Goal: Information Seeking & Learning: Learn about a topic

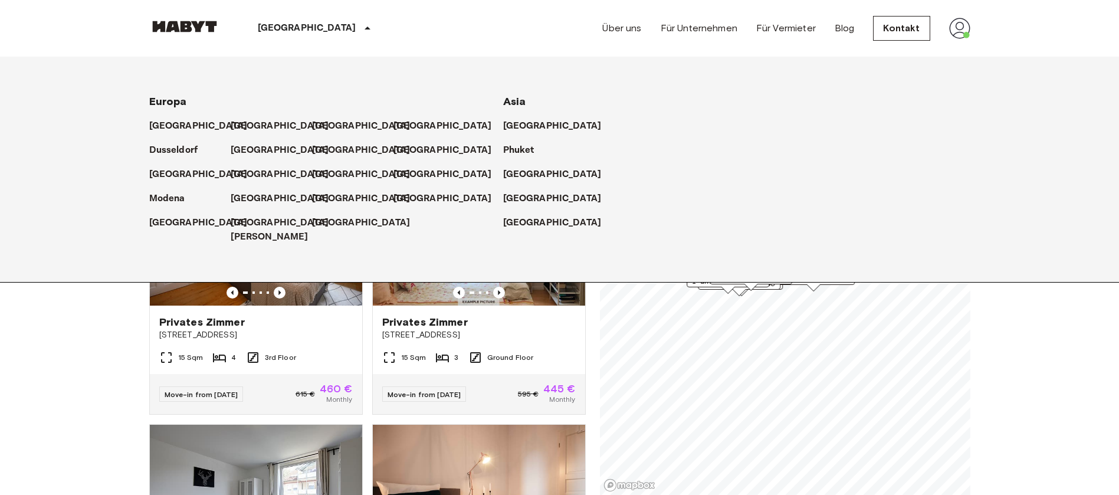
scroll to position [265, 0]
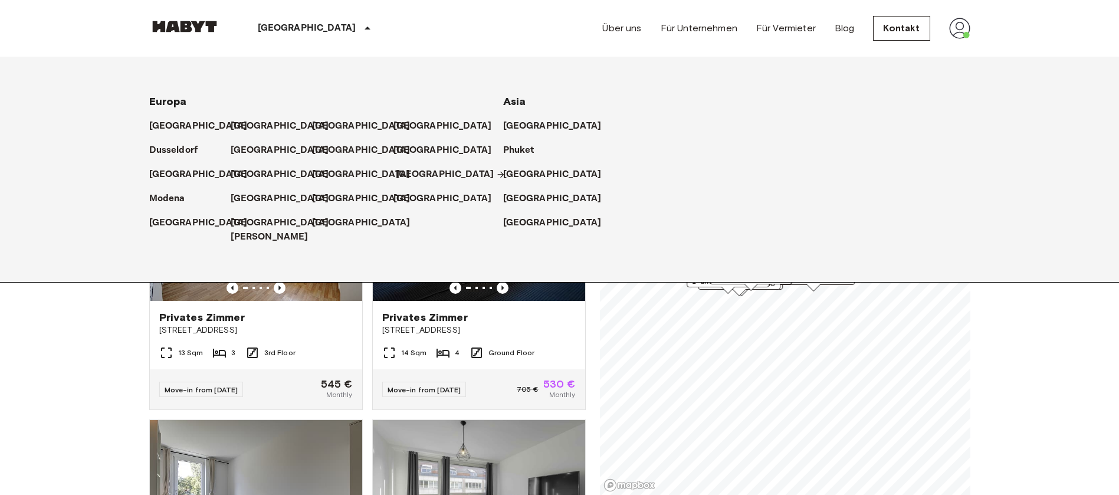
click at [422, 170] on p "[GEOGRAPHIC_DATA]" at bounding box center [445, 174] width 98 height 14
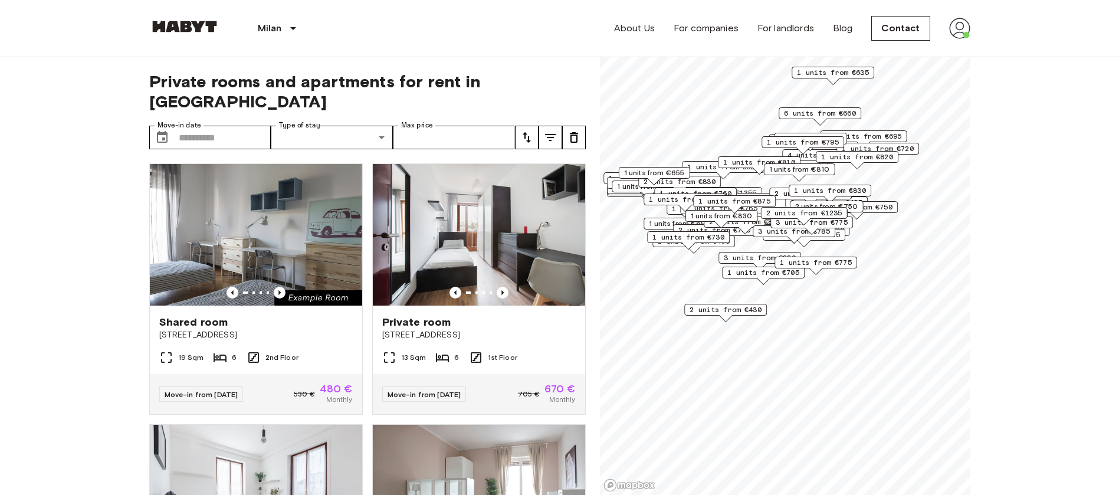
drag, startPoint x: 1057, startPoint y: 205, endPoint x: 1041, endPoint y: 199, distance: 17.0
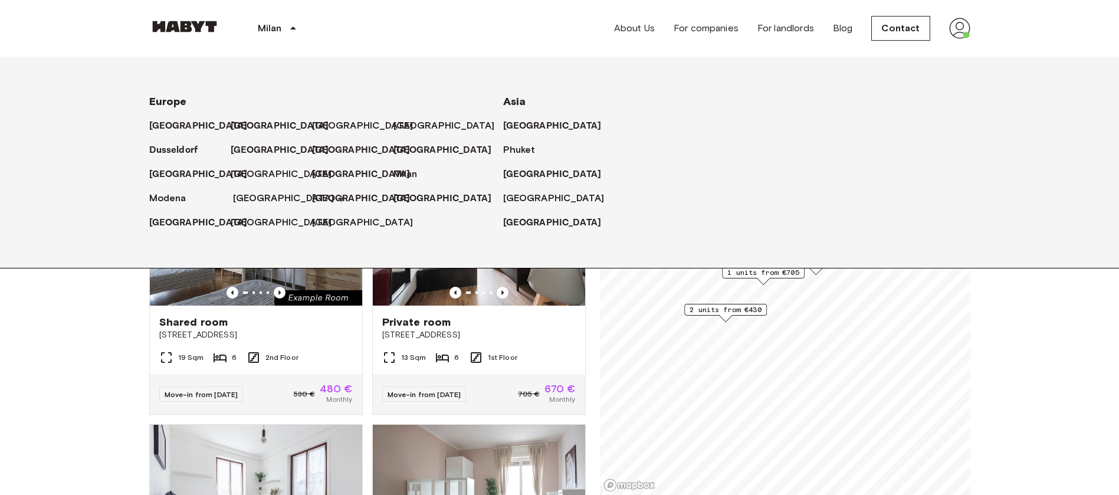
click at [254, 199] on font "Munich" at bounding box center [283, 197] width 101 height 11
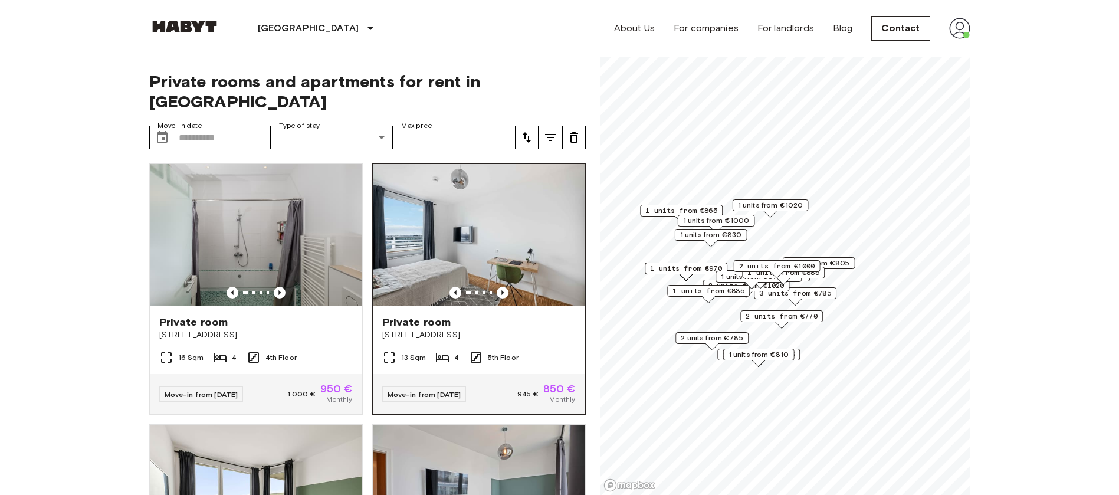
click at [509, 287] on div at bounding box center [479, 293] width 212 height 12
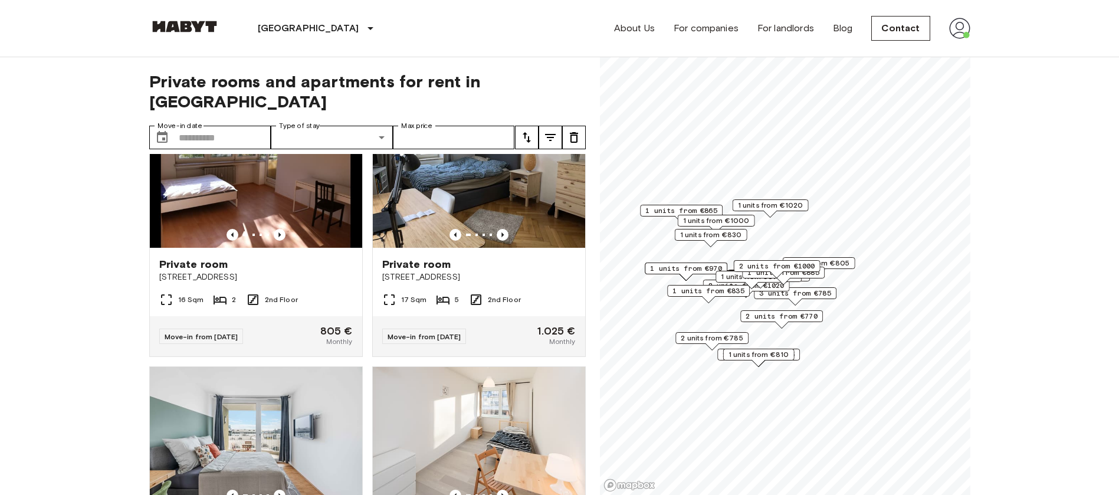
scroll to position [1415, 0]
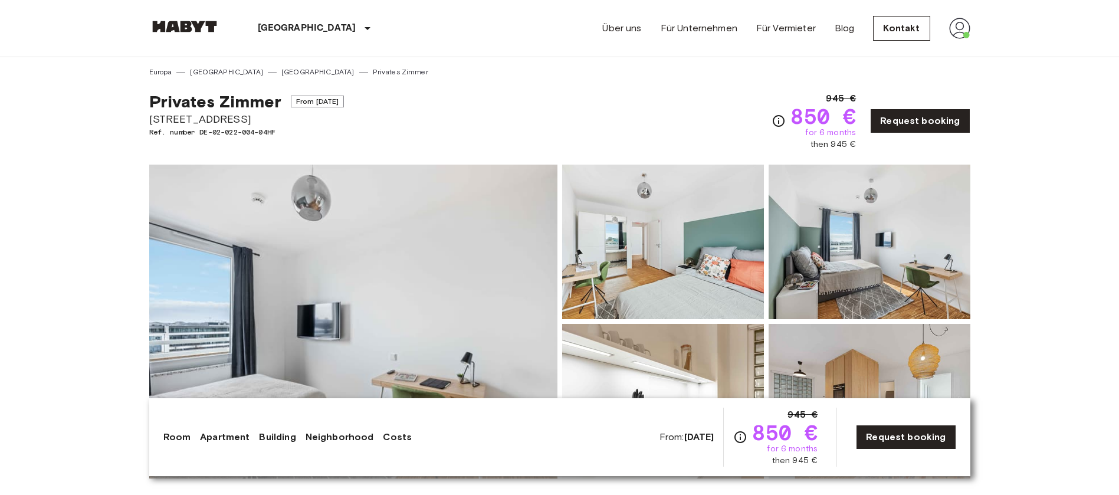
click at [458, 298] on img at bounding box center [353, 322] width 408 height 314
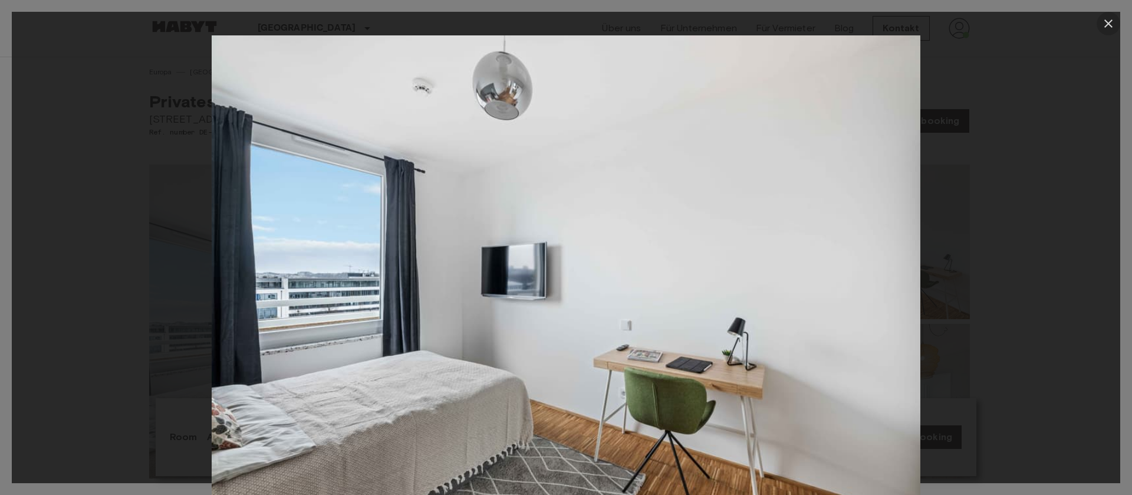
click at [1114, 15] on button "button" at bounding box center [1109, 24] width 24 height 24
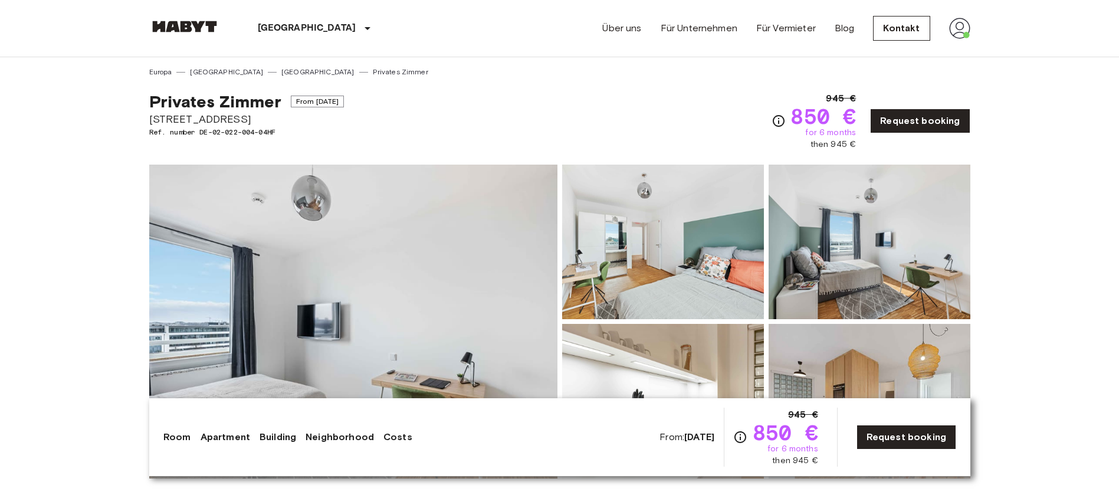
click at [731, 235] on img at bounding box center [663, 242] width 202 height 154
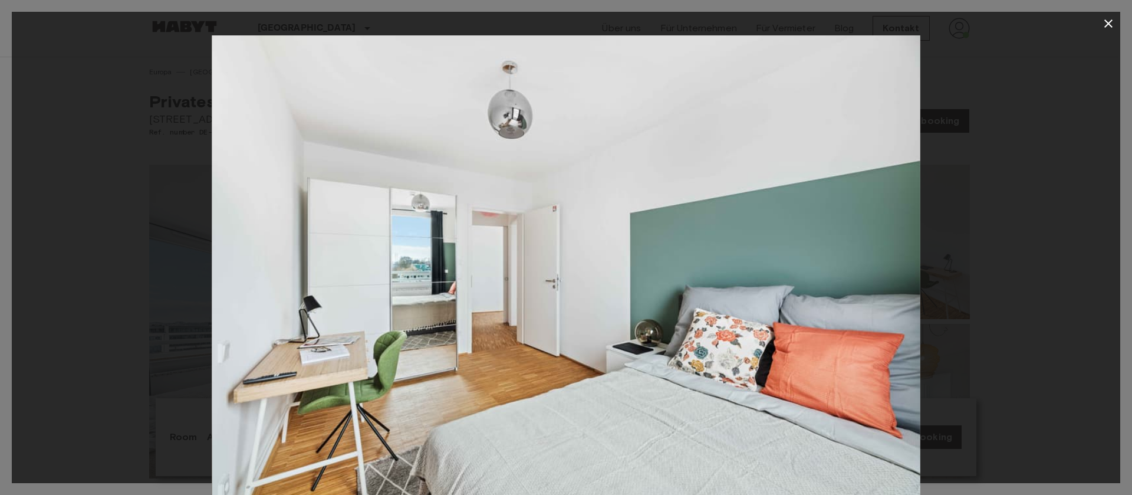
click at [1107, 25] on icon "button" at bounding box center [1108, 23] width 8 height 8
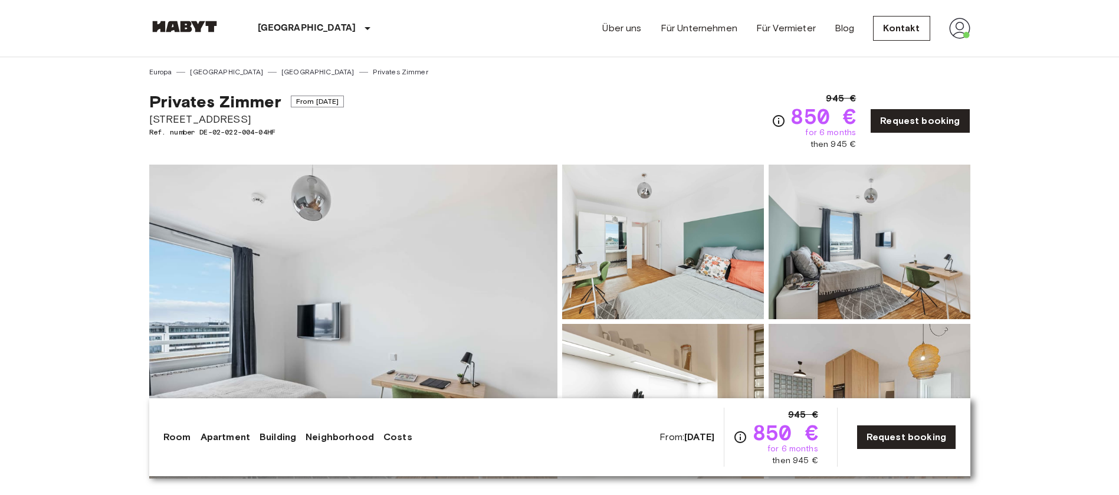
click at [829, 243] on img at bounding box center [869, 242] width 202 height 154
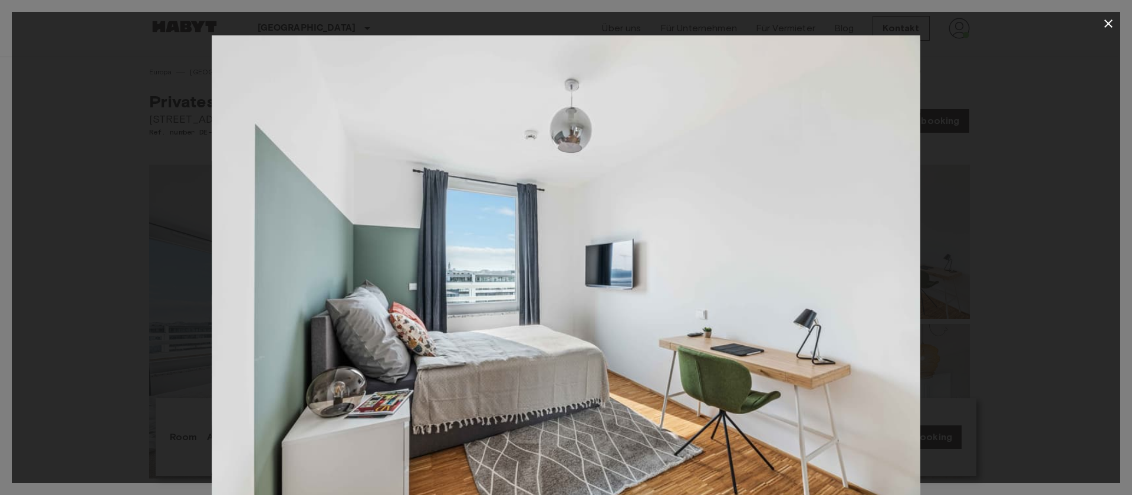
drag, startPoint x: 1111, startPoint y: 21, endPoint x: 861, endPoint y: 84, distance: 258.0
click at [1109, 19] on icon "button" at bounding box center [1108, 24] width 14 height 14
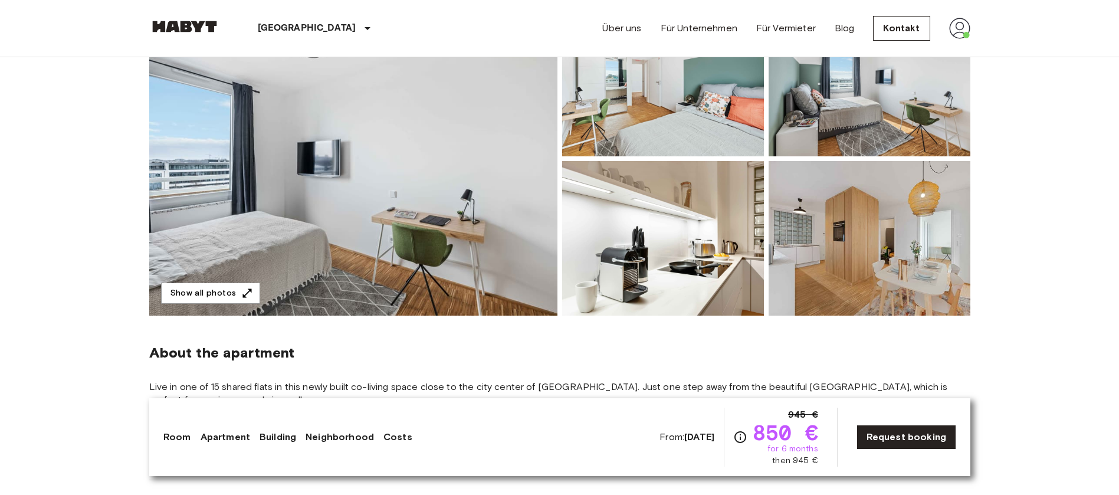
scroll to position [177, 0]
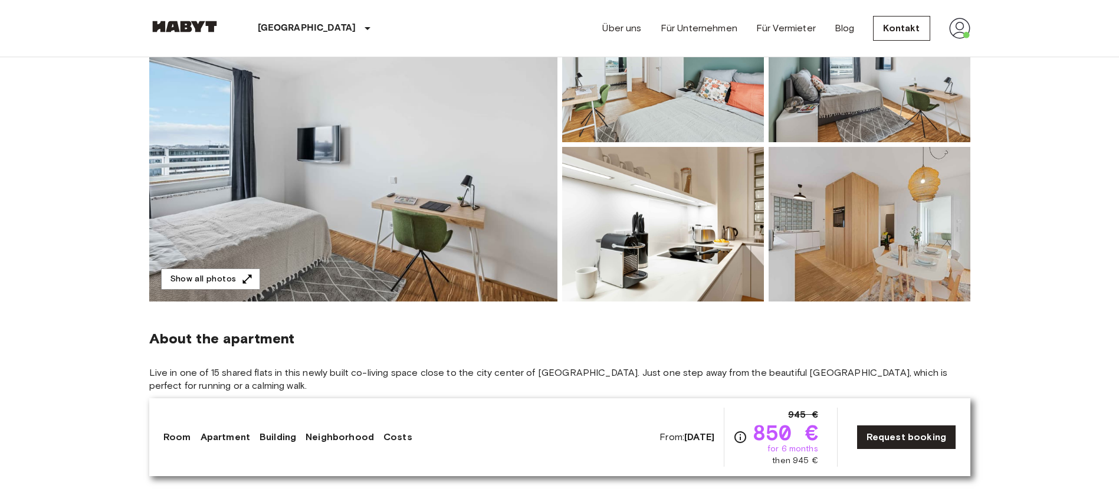
click at [664, 255] on img at bounding box center [663, 224] width 202 height 154
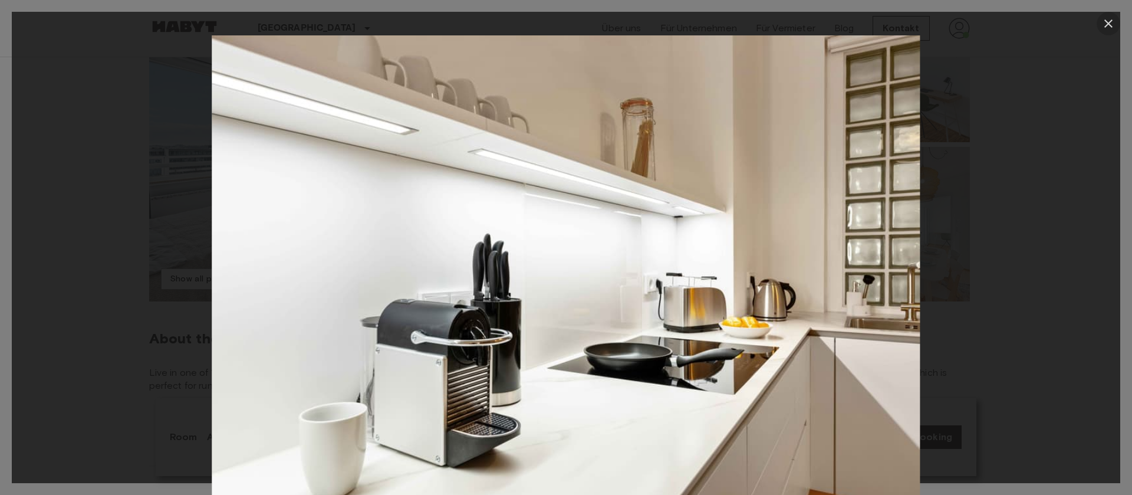
click at [1106, 23] on icon "button" at bounding box center [1108, 24] width 14 height 14
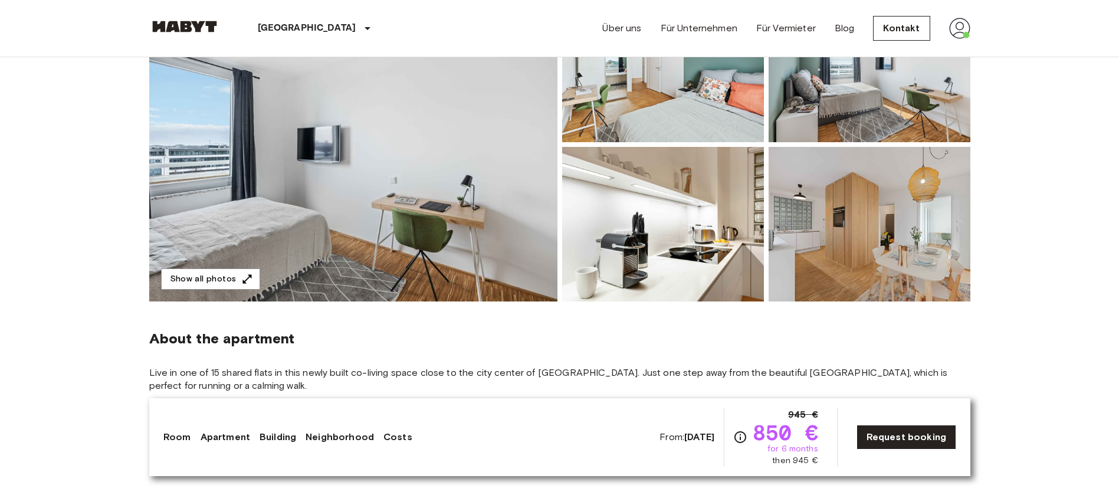
click at [844, 234] on img at bounding box center [869, 224] width 202 height 154
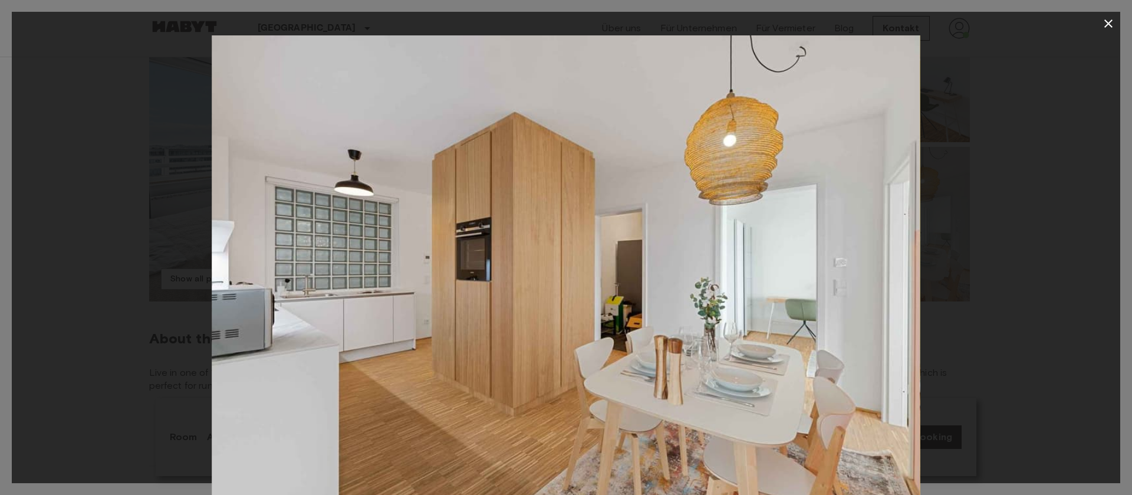
drag, startPoint x: 1109, startPoint y: 23, endPoint x: 356, endPoint y: 229, distance: 780.7
click at [1098, 25] on button "button" at bounding box center [1109, 24] width 24 height 24
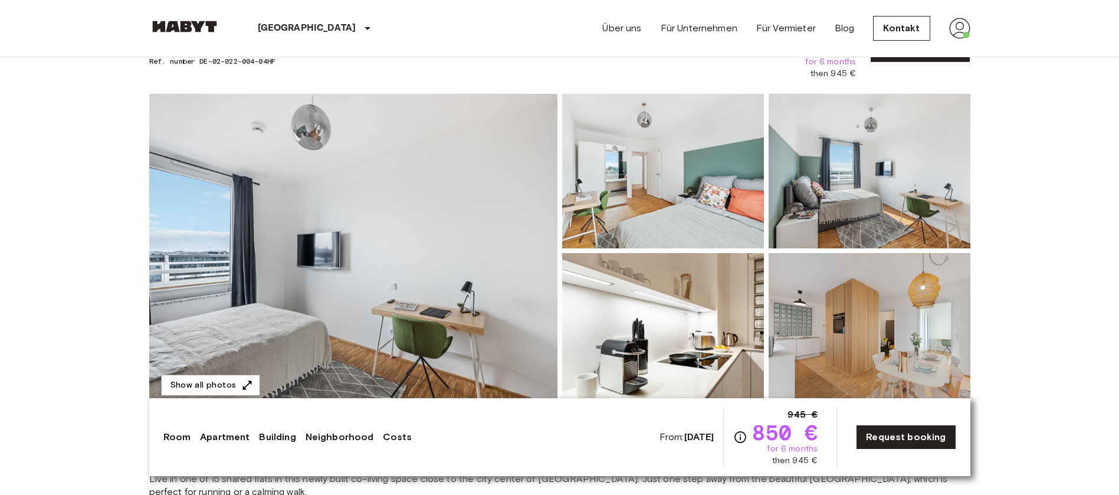
scroll to position [0, 0]
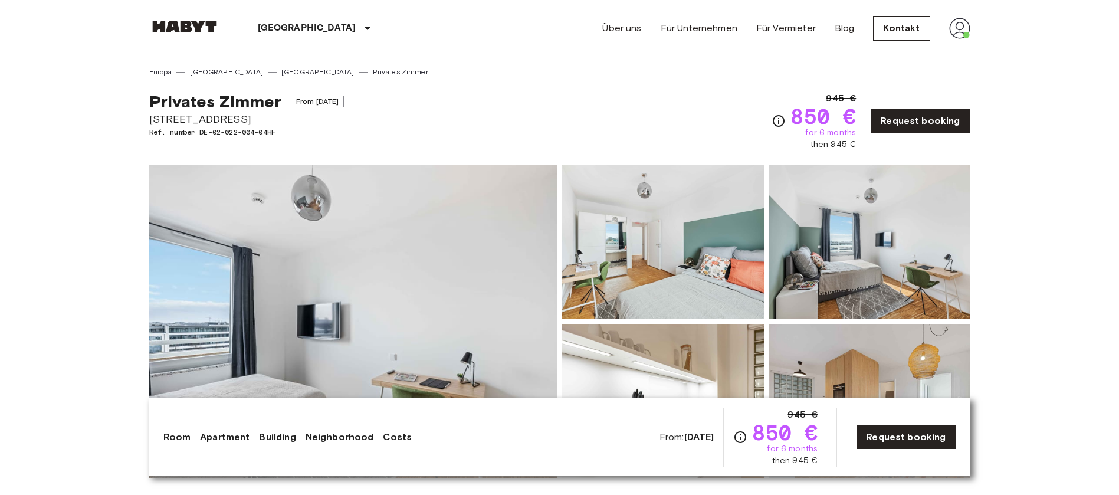
drag, startPoint x: 252, startPoint y: 118, endPoint x: 130, endPoint y: 123, distance: 122.8
copy span "[STREET_ADDRESS]"
drag, startPoint x: 285, startPoint y: 133, endPoint x: 200, endPoint y: 130, distance: 84.4
click at [200, 130] on span "Ref. number DE-02-022-004-04HF" at bounding box center [246, 132] width 195 height 11
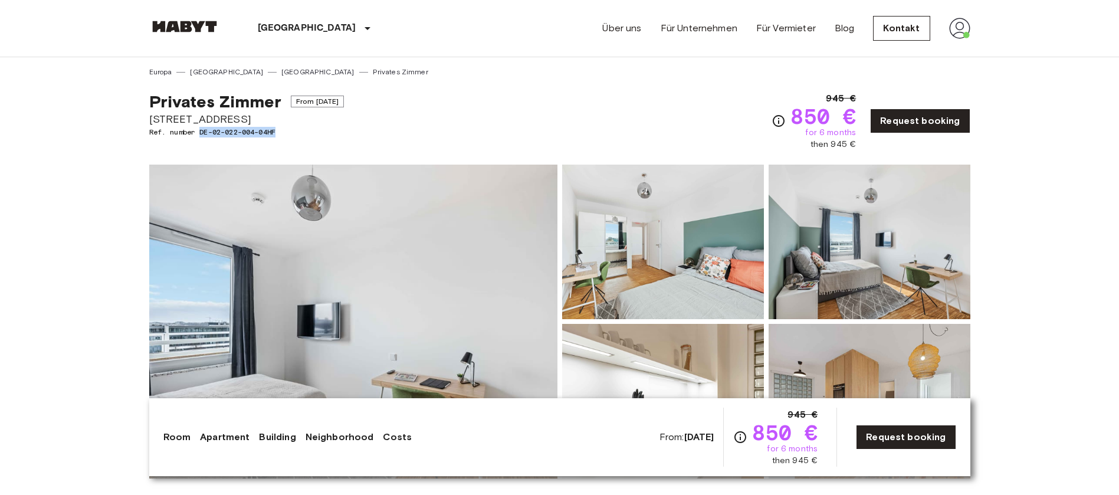
copy span "DE-02-022-004-04HF"
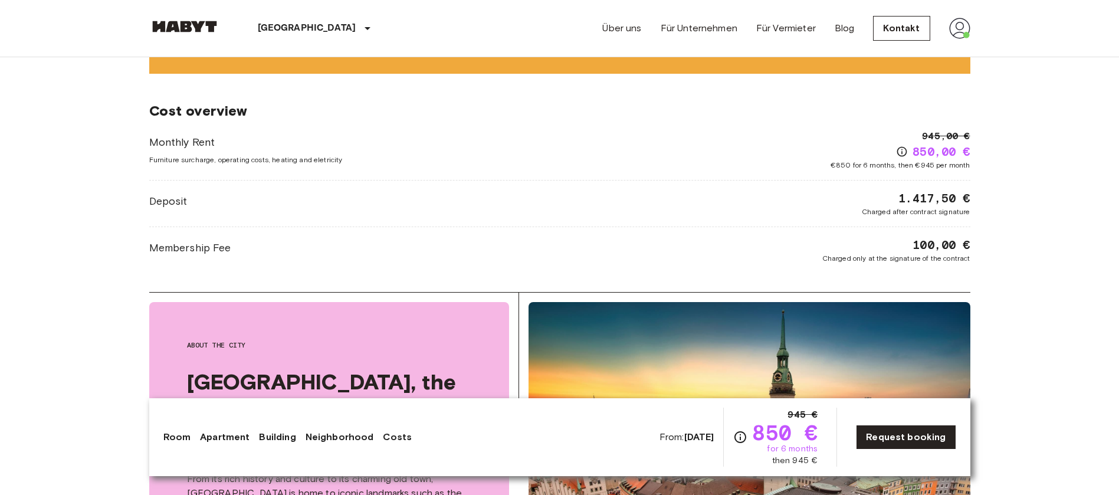
scroll to position [1238, 0]
